Goal: Transaction & Acquisition: Purchase product/service

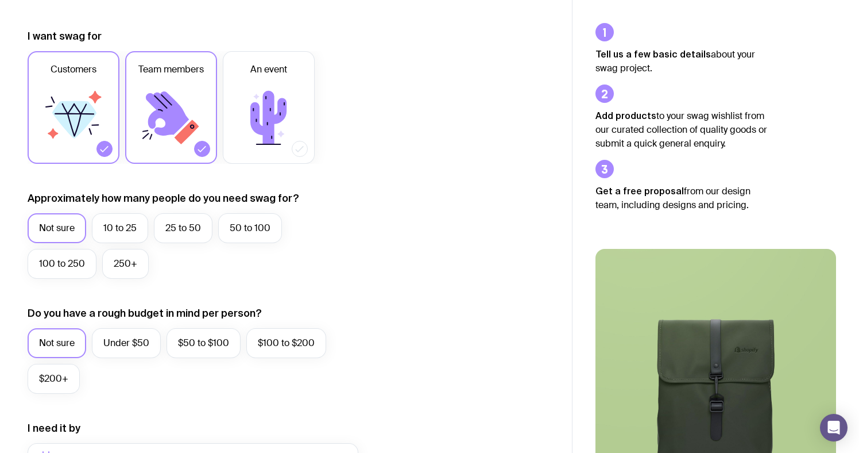
click at [98, 152] on div at bounding box center [105, 149] width 16 height 16
click at [0, 0] on input "Customers" at bounding box center [0, 0] width 0 height 0
click at [64, 136] on icon at bounding box center [73, 117] width 69 height 69
click at [0, 0] on input "Customers" at bounding box center [0, 0] width 0 height 0
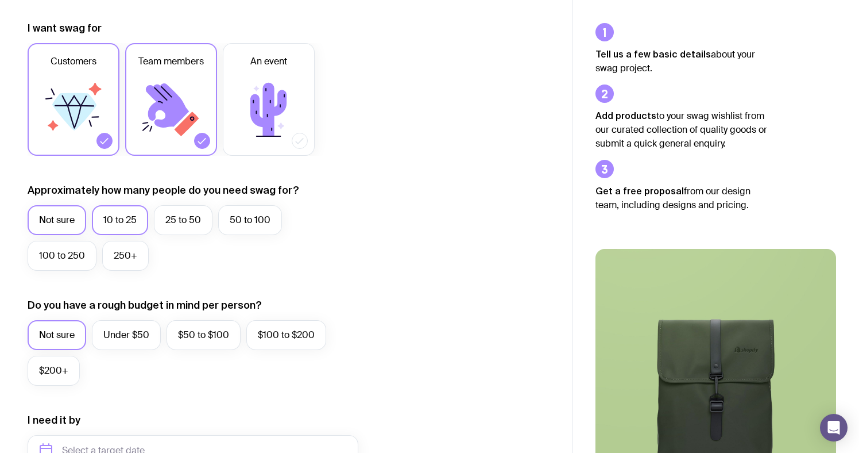
click at [122, 232] on label "10 to 25" at bounding box center [120, 220] width 56 height 30
click at [0, 0] on input "10 to 25" at bounding box center [0, 0] width 0 height 0
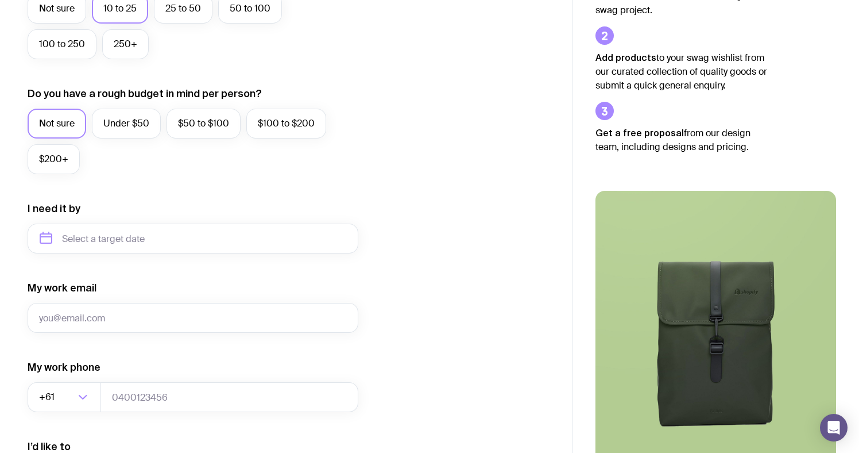
scroll to position [366, 0]
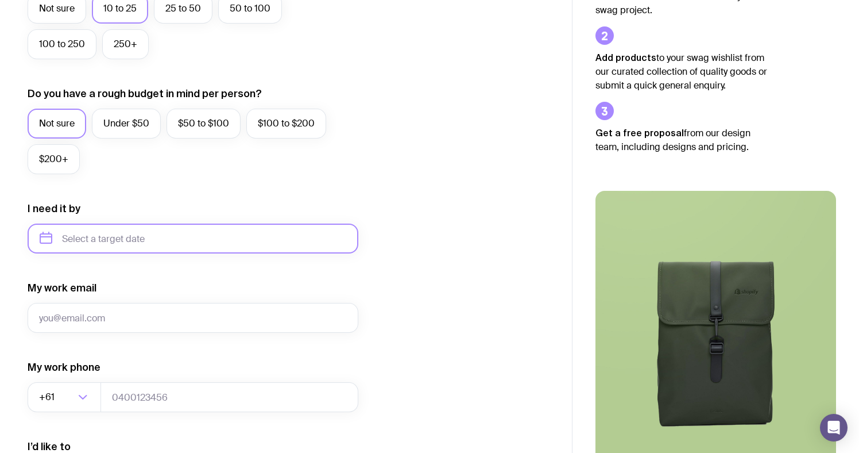
click at [111, 240] on input "text" at bounding box center [193, 238] width 331 height 30
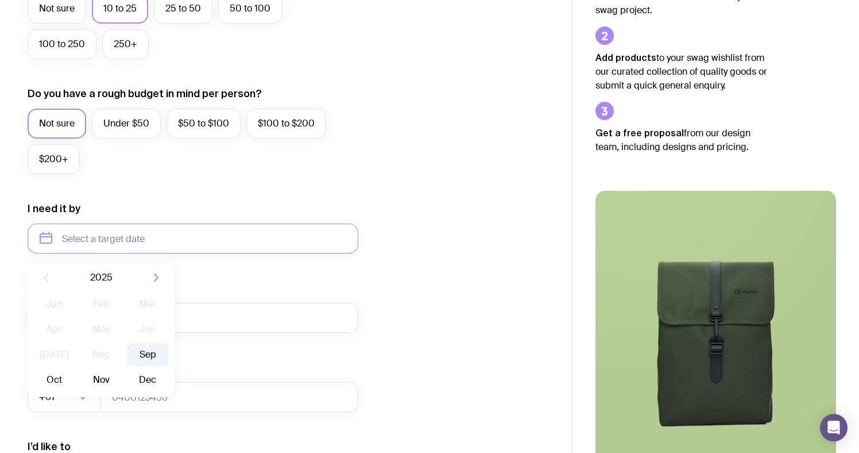
click at [75, 368] on button "Sep" at bounding box center [54, 379] width 42 height 23
type input "[DATE]"
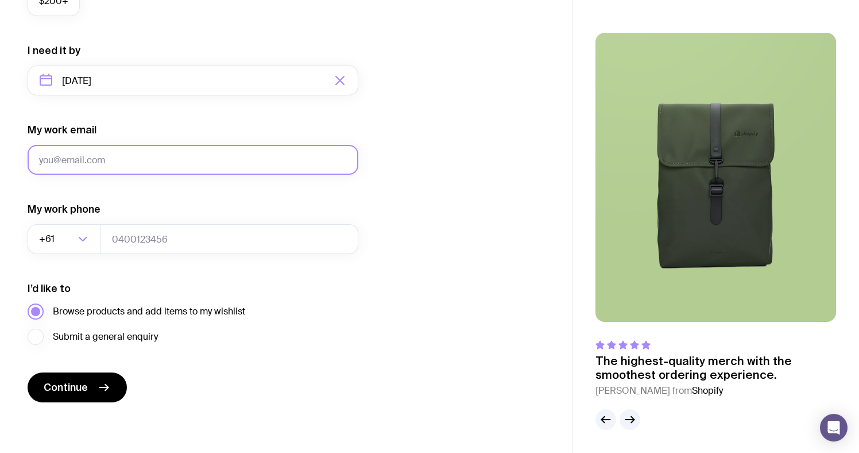
scroll to position [524, 0]
type input "[EMAIL_ADDRESS][PERSON_NAME][DOMAIN_NAME]"
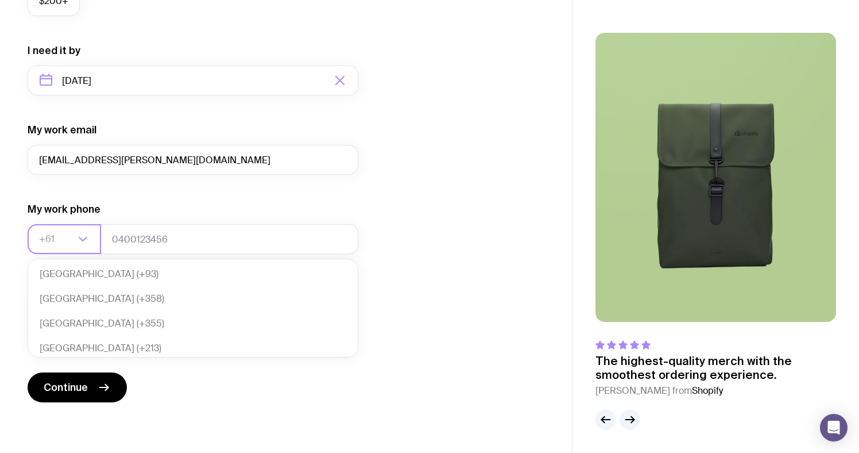
scroll to position [242, 0]
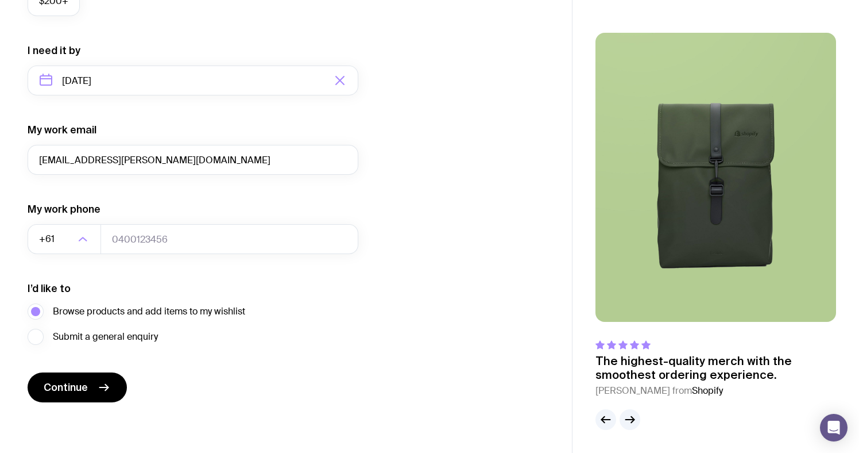
click at [163, 204] on div "My work phone +61 Loading... [GEOGRAPHIC_DATA] (+93) [GEOGRAPHIC_DATA] (+358) […" at bounding box center [193, 228] width 331 height 52
click at [106, 390] on icon "submit" at bounding box center [104, 387] width 14 height 14
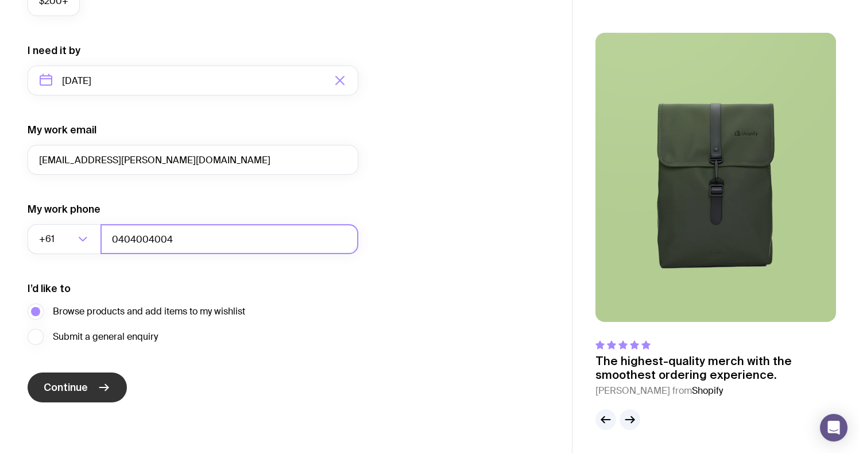
type input "0404004004"
click at [106, 388] on icon "submit" at bounding box center [104, 387] width 14 height 14
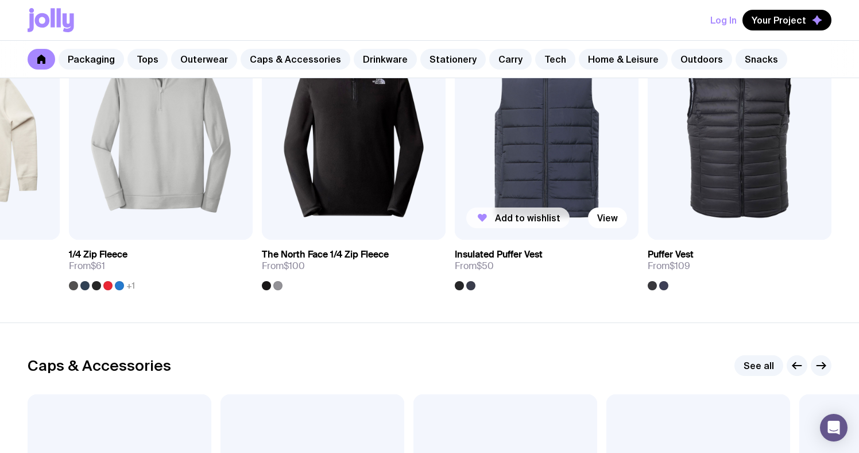
scroll to position [1036, 0]
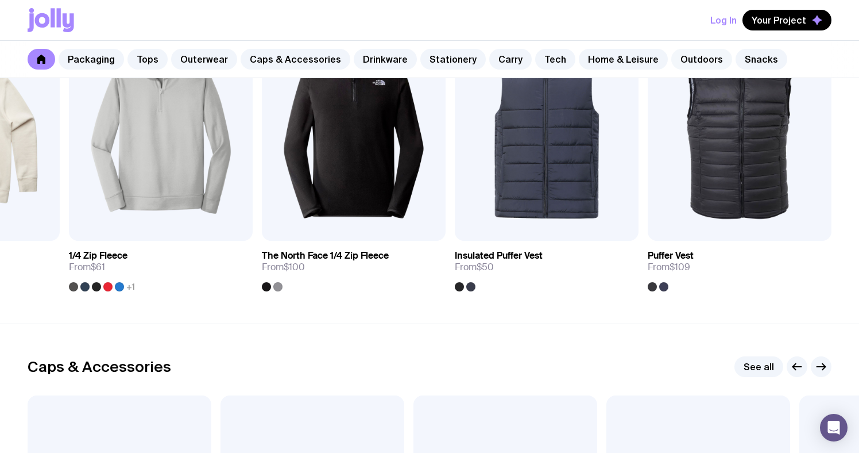
click at [697, 58] on link "Outdoors" at bounding box center [702, 59] width 61 height 21
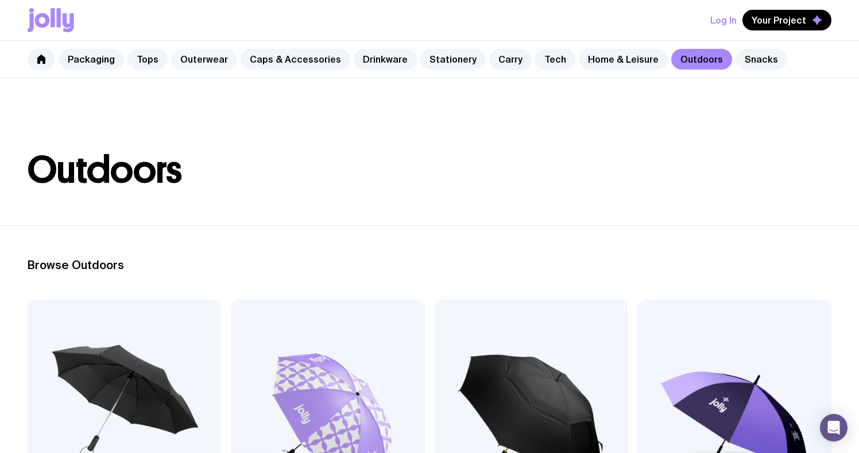
click at [203, 60] on link "Outerwear" at bounding box center [204, 59] width 66 height 21
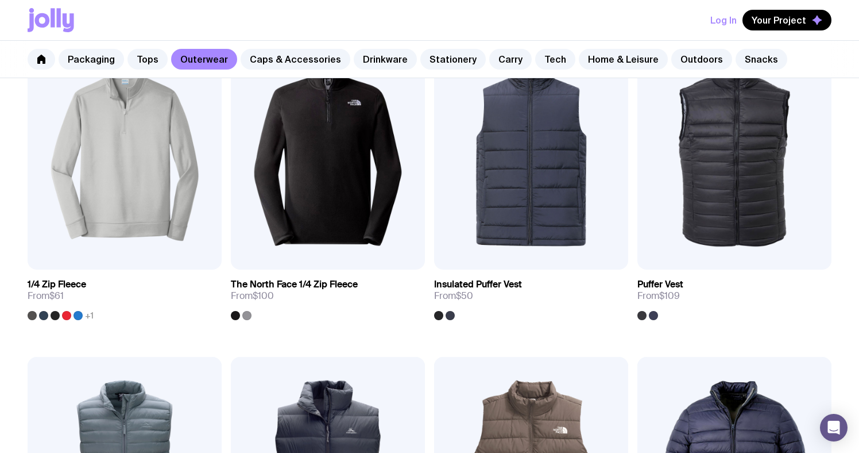
scroll to position [488, 0]
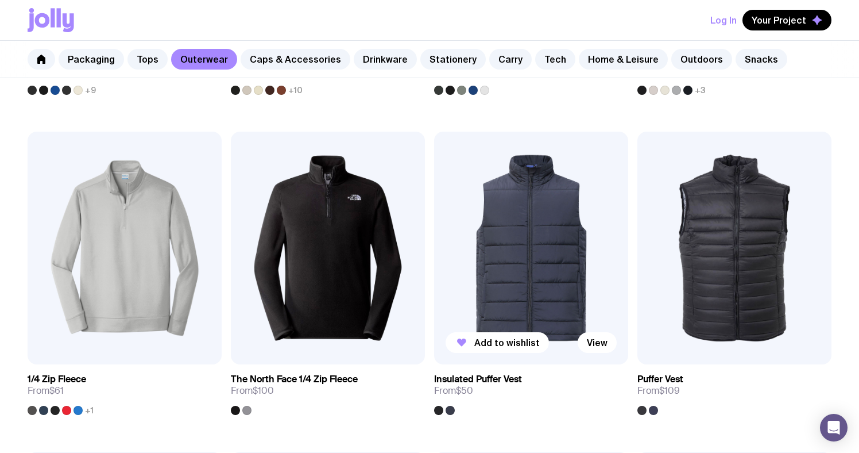
click at [554, 297] on img at bounding box center [531, 248] width 194 height 233
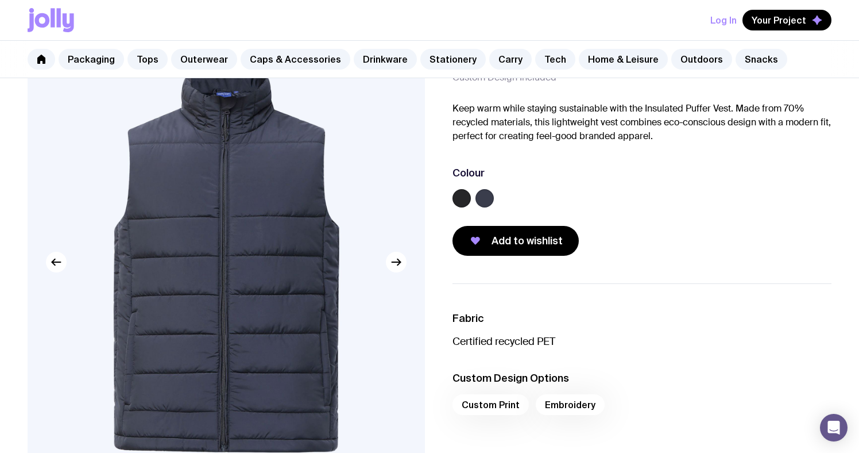
scroll to position [75, 0]
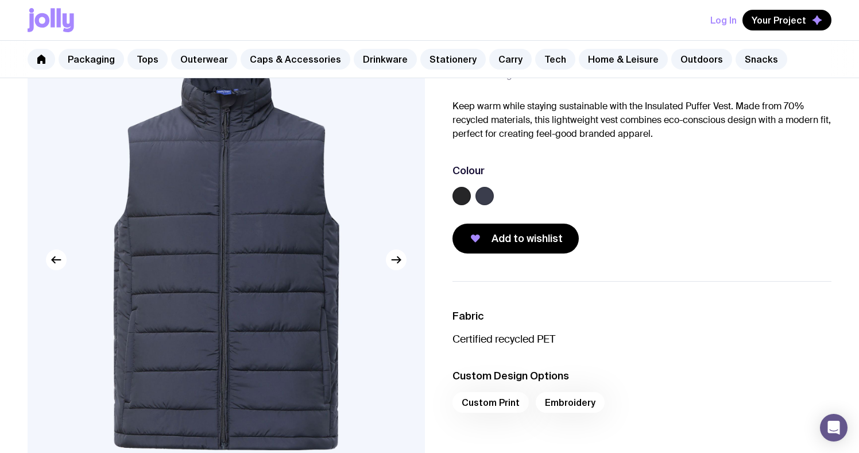
click at [457, 194] on label at bounding box center [462, 196] width 18 height 18
click at [0, 0] on input "radio" at bounding box center [0, 0] width 0 height 0
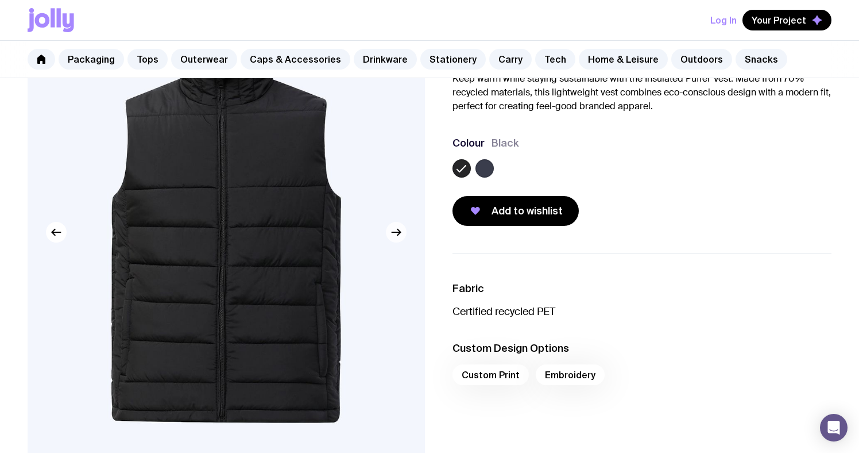
scroll to position [103, 0]
click at [398, 232] on icon "button" at bounding box center [396, 232] width 9 height 0
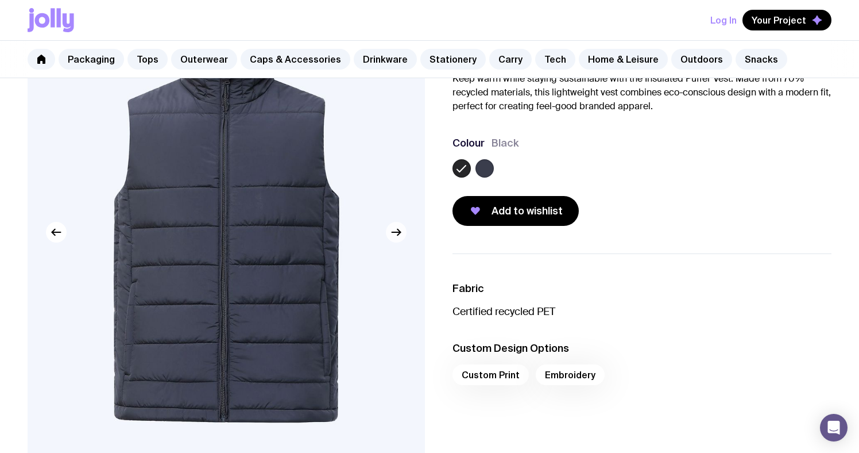
click at [398, 232] on icon "button" at bounding box center [396, 232] width 9 height 0
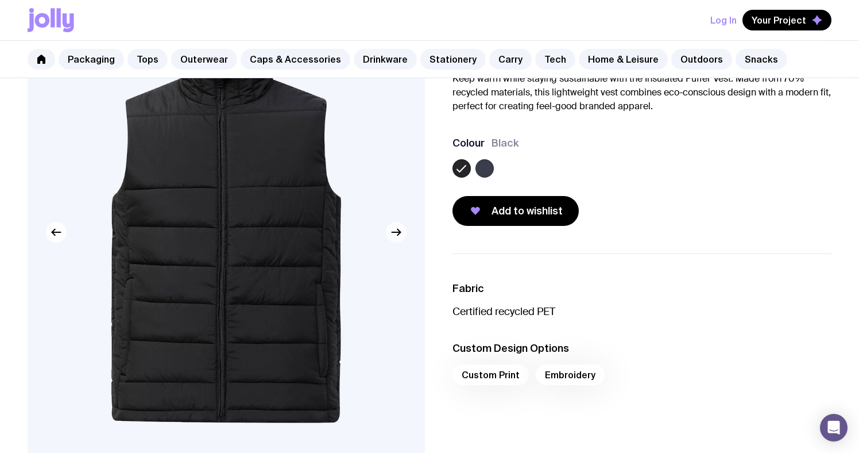
click at [398, 232] on icon "button" at bounding box center [396, 232] width 9 height 0
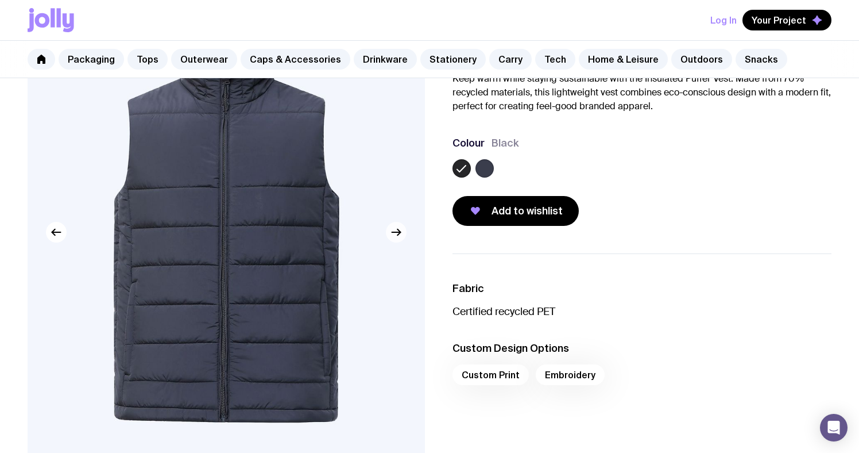
click at [398, 232] on icon "button" at bounding box center [396, 232] width 9 height 0
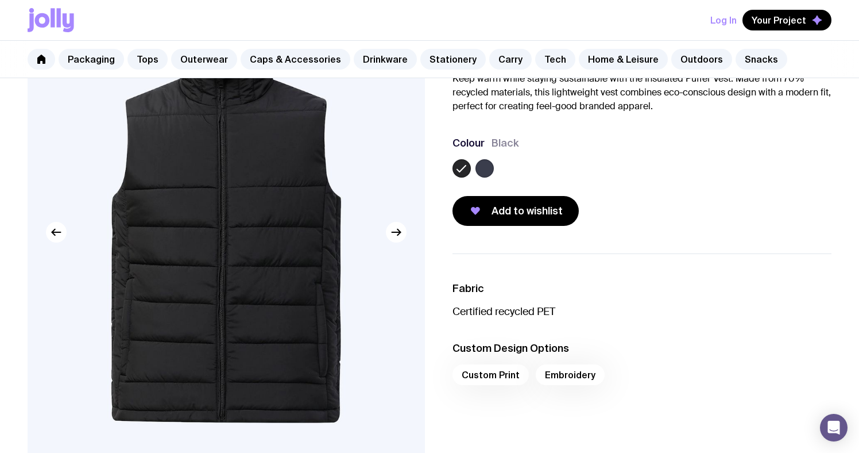
scroll to position [488, 0]
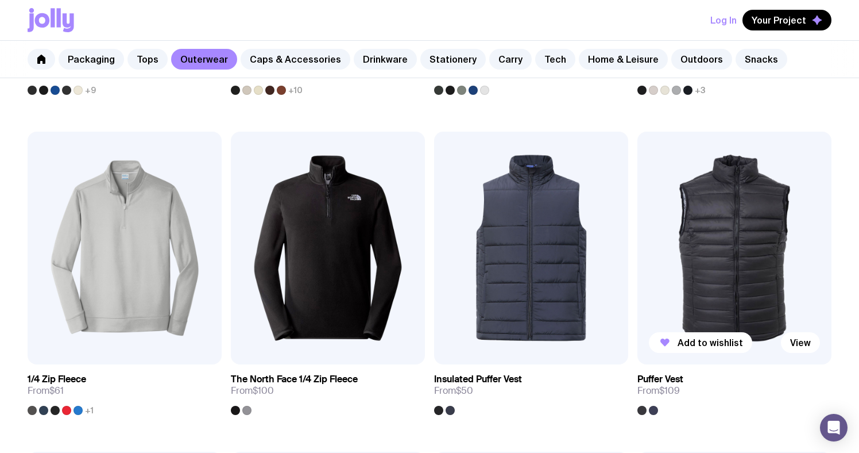
click at [746, 311] on img at bounding box center [735, 248] width 194 height 233
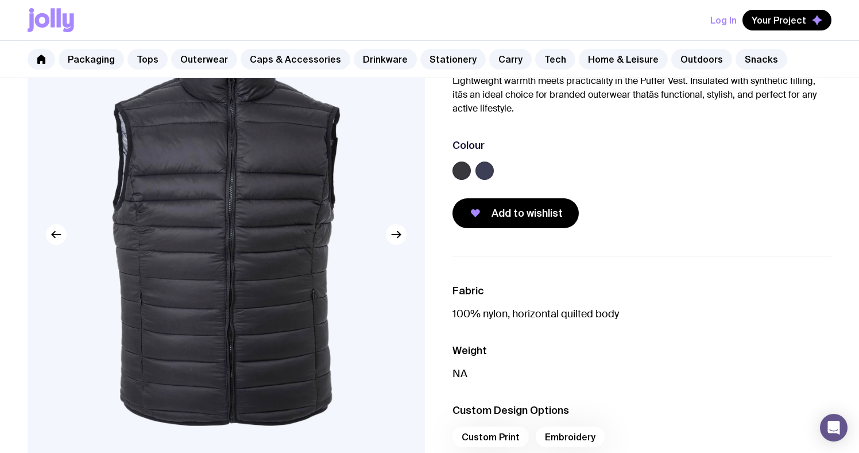
scroll to position [106, 0]
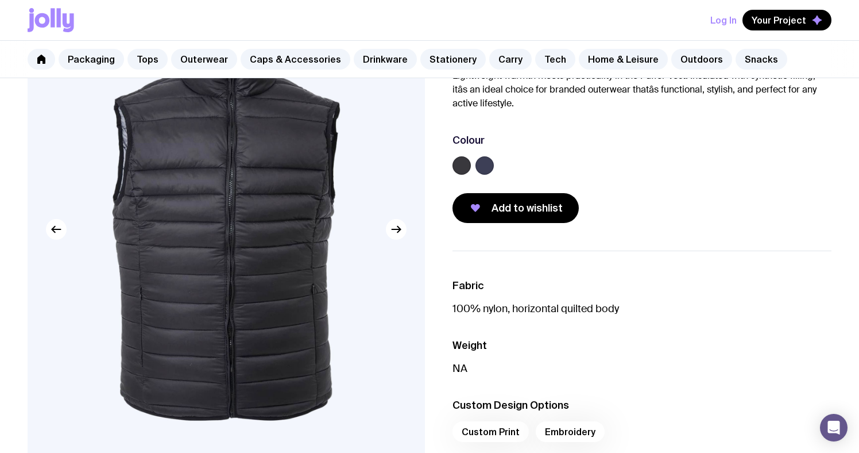
click at [464, 159] on label at bounding box center [462, 165] width 18 height 18
click at [0, 0] on input "radio" at bounding box center [0, 0] width 0 height 0
click at [403, 229] on button "button" at bounding box center [396, 229] width 21 height 21
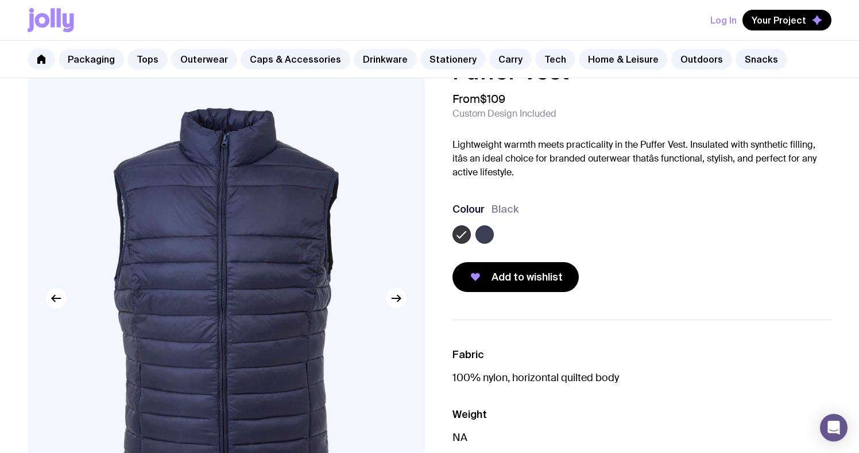
scroll to position [32, 0]
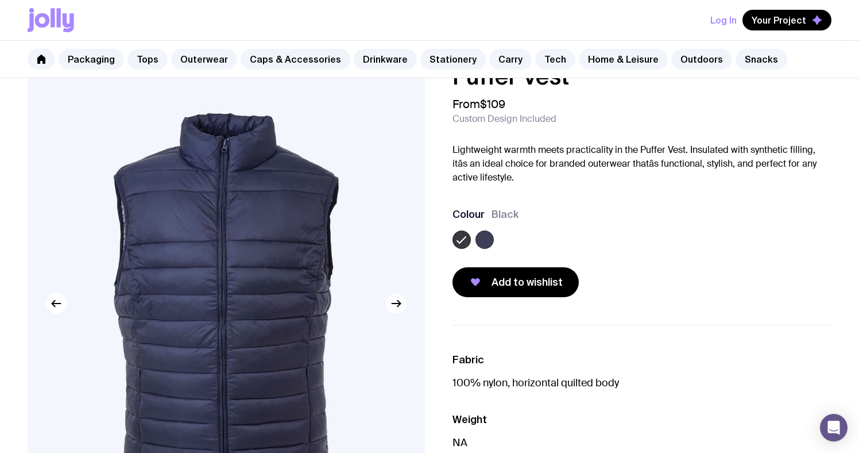
click at [396, 302] on icon "button" at bounding box center [397, 303] width 14 height 14
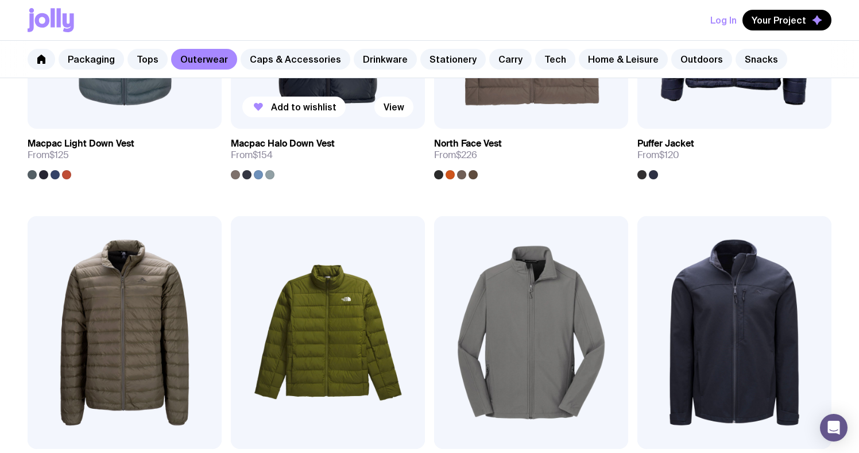
scroll to position [1151, 0]
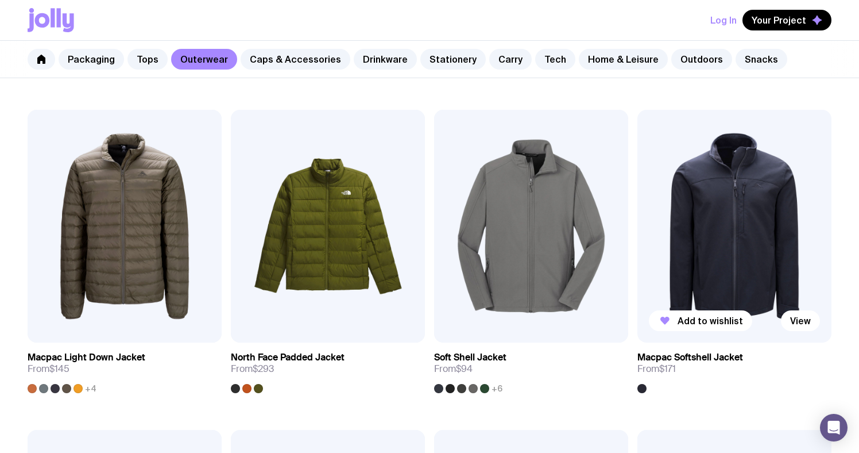
click at [712, 249] on img at bounding box center [735, 226] width 194 height 233
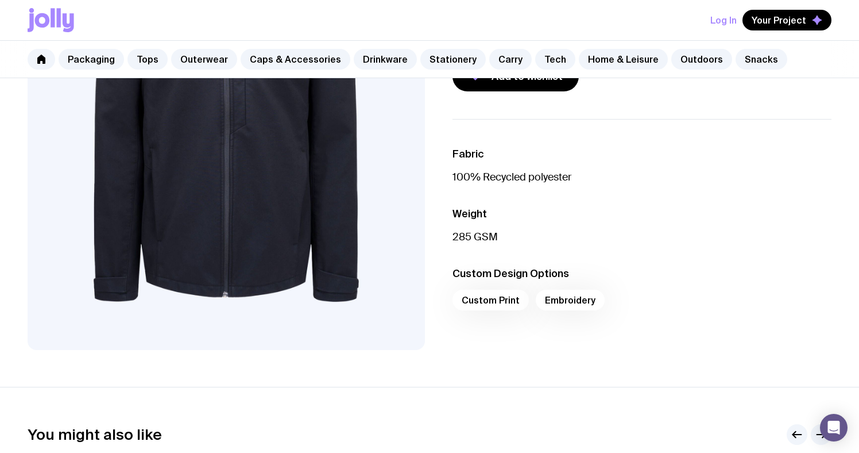
scroll to position [1, 0]
